Goal: Check status

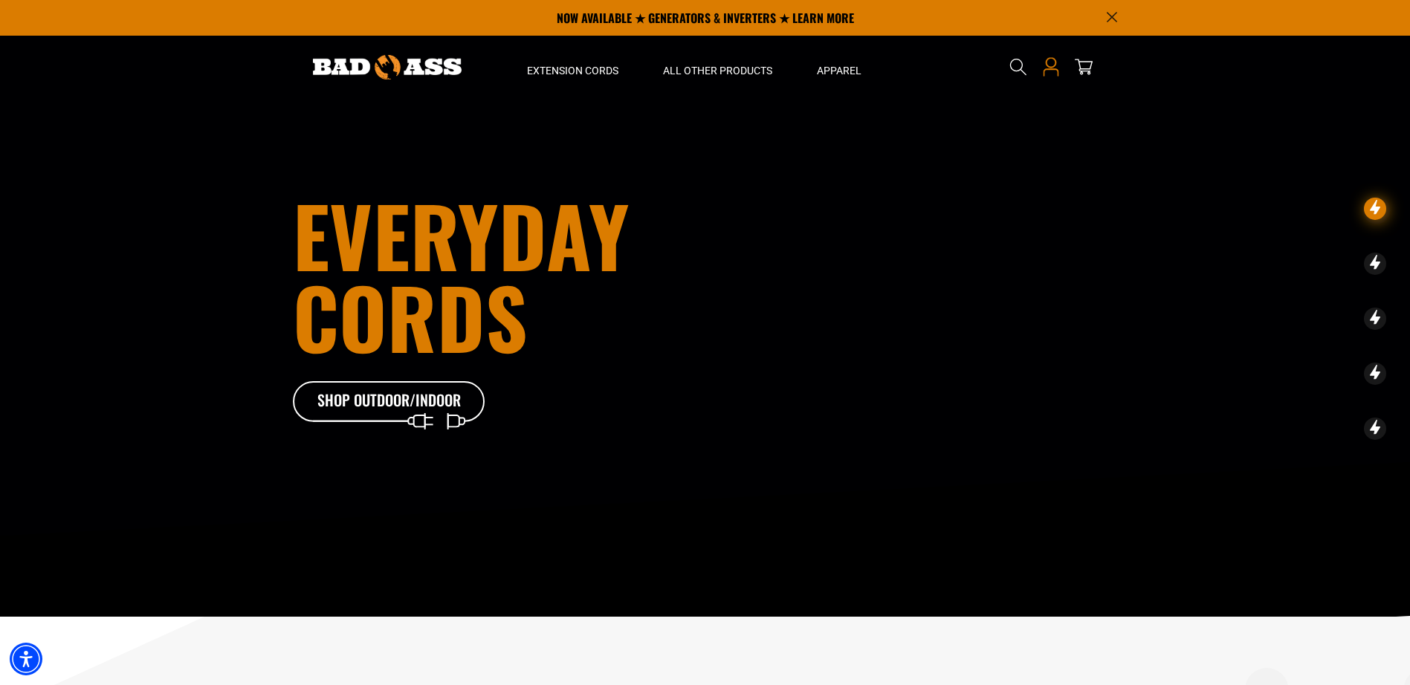
click at [1049, 65] on icon at bounding box center [1050, 66] width 19 height 19
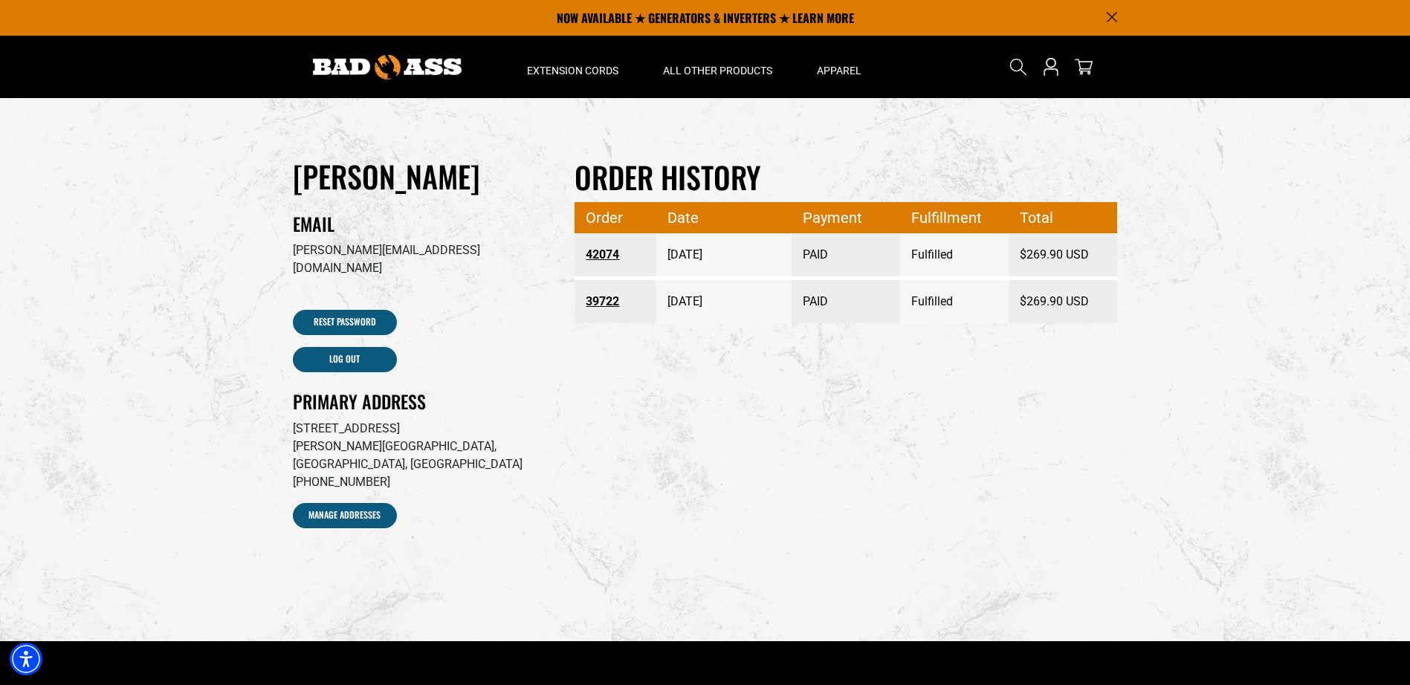
click at [597, 255] on link "42074" at bounding box center [615, 255] width 59 height 27
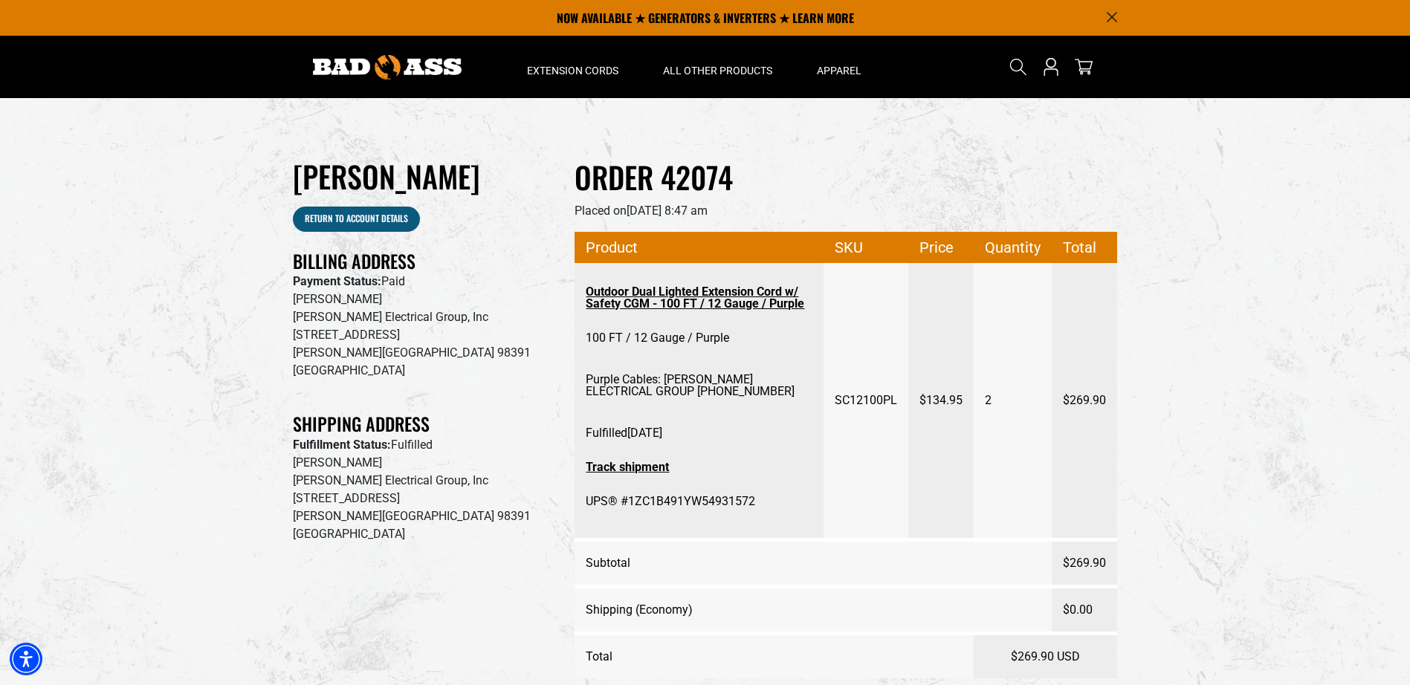
drag, startPoint x: 762, startPoint y: 498, endPoint x: 627, endPoint y: 500, distance: 134.6
click at [627, 500] on div "Fulfilled September 23, 2025 Track shipment UPS® #1ZC1B491YW54931572" at bounding box center [699, 468] width 227 height 110
drag, startPoint x: 627, startPoint y: 500, endPoint x: 641, endPoint y: 500, distance: 13.4
copy span "1ZC1B491YW54931572"
